Goal: Find specific page/section: Find specific page/section

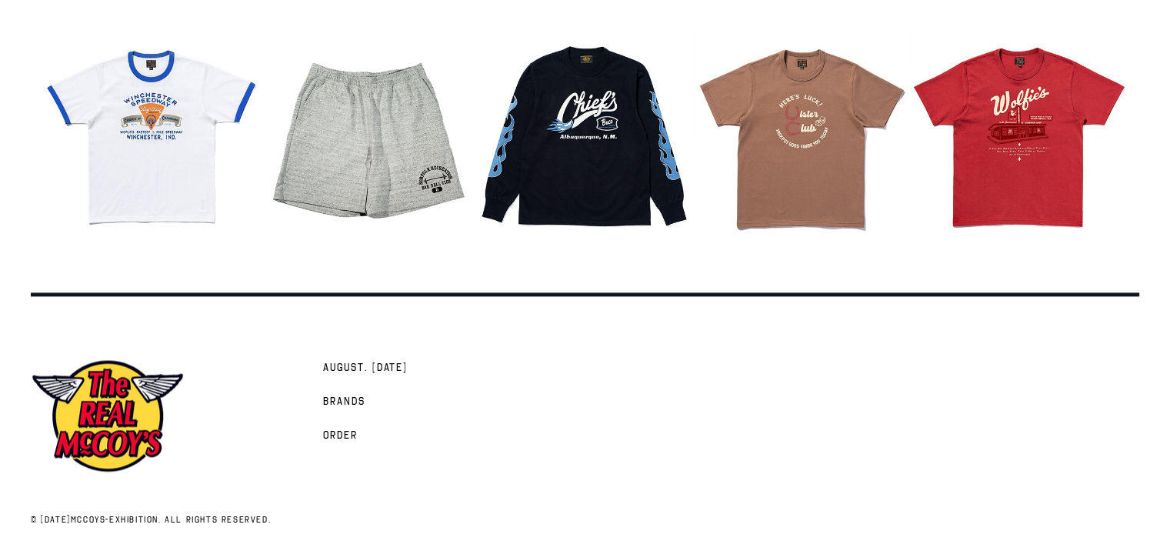
scroll to position [1938, 0]
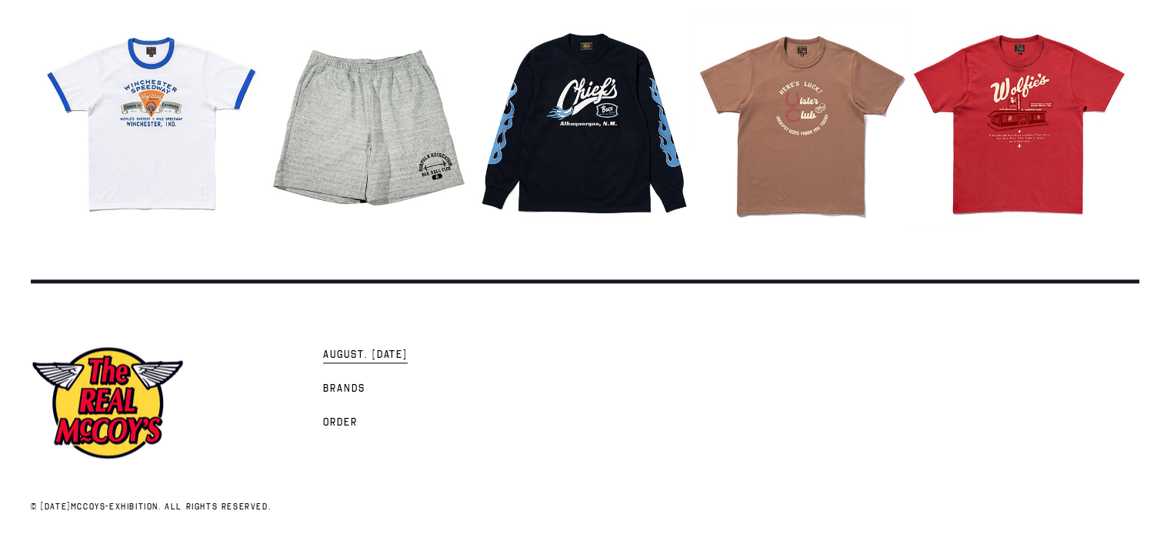
click at [349, 352] on span "AUGUST. [DATE]" at bounding box center [365, 355] width 85 height 15
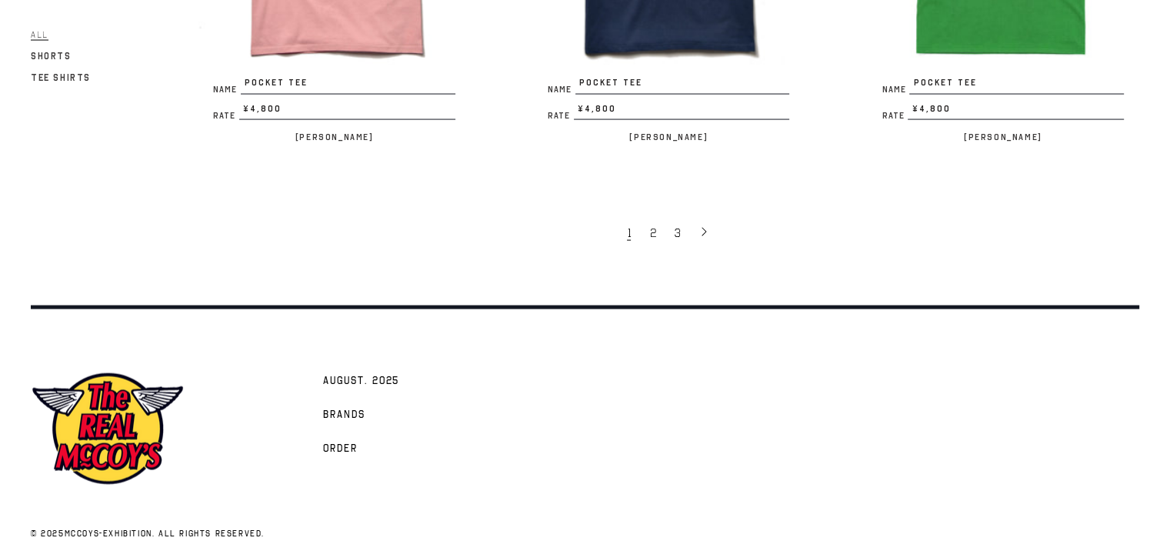
scroll to position [3121, 0]
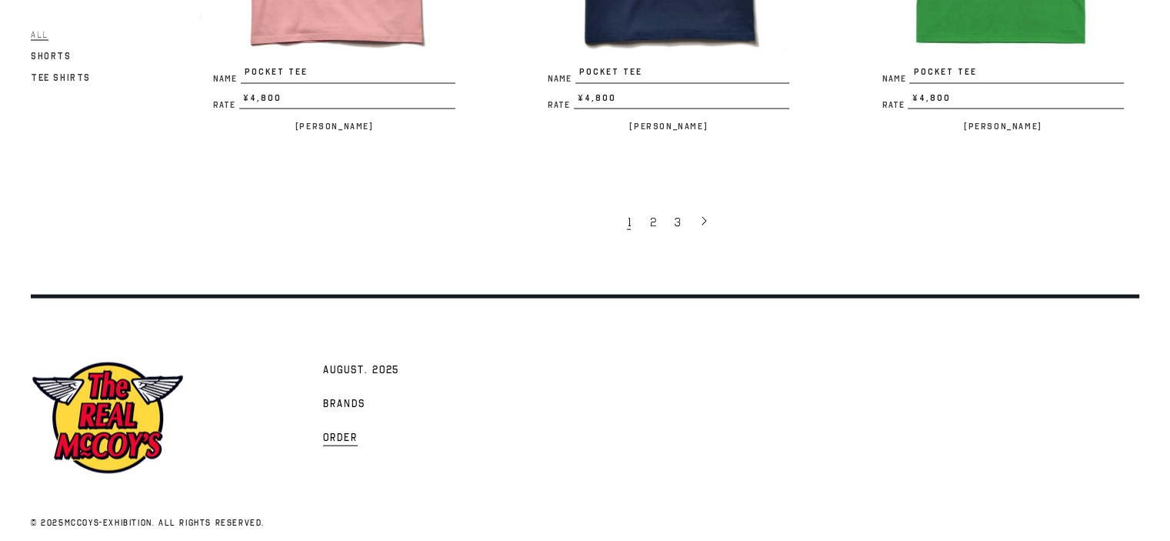
click at [330, 431] on span "Order" at bounding box center [340, 438] width 35 height 15
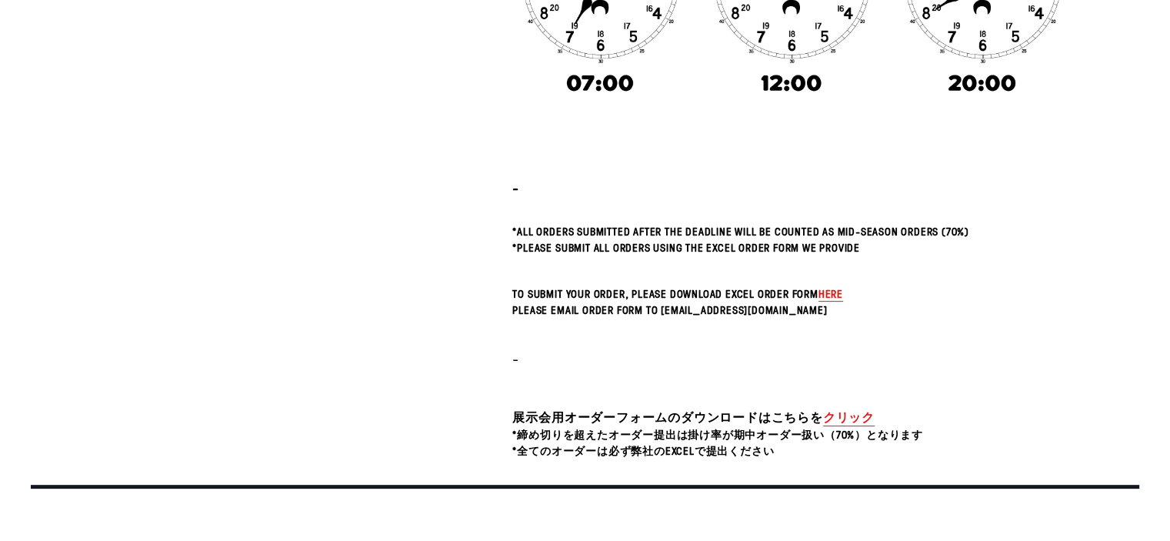
scroll to position [410, 0]
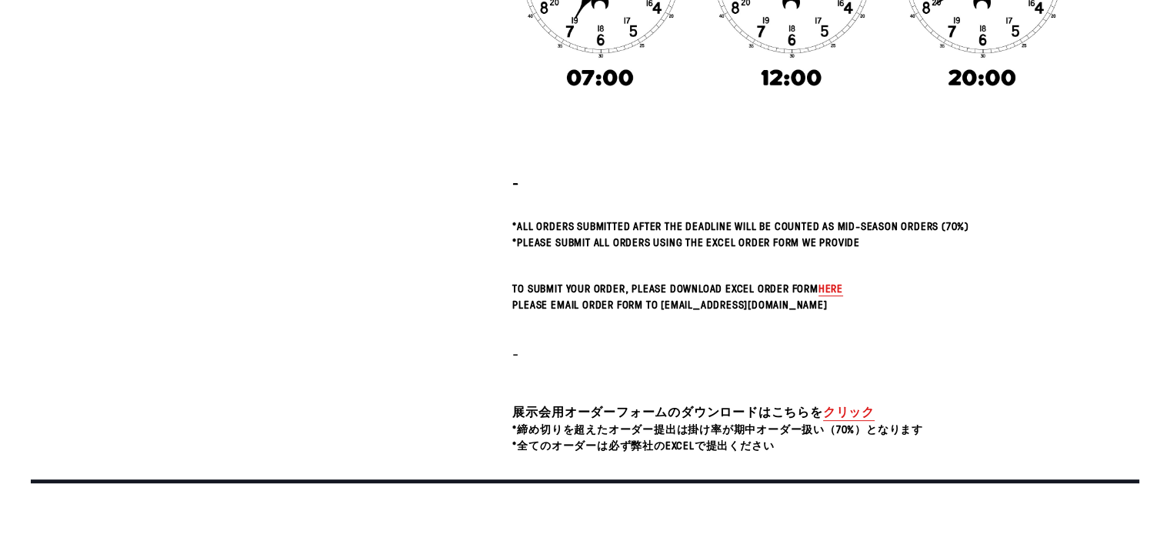
click at [844, 410] on link "クリック" at bounding box center [849, 412] width 52 height 18
